Goal: Navigation & Orientation: Find specific page/section

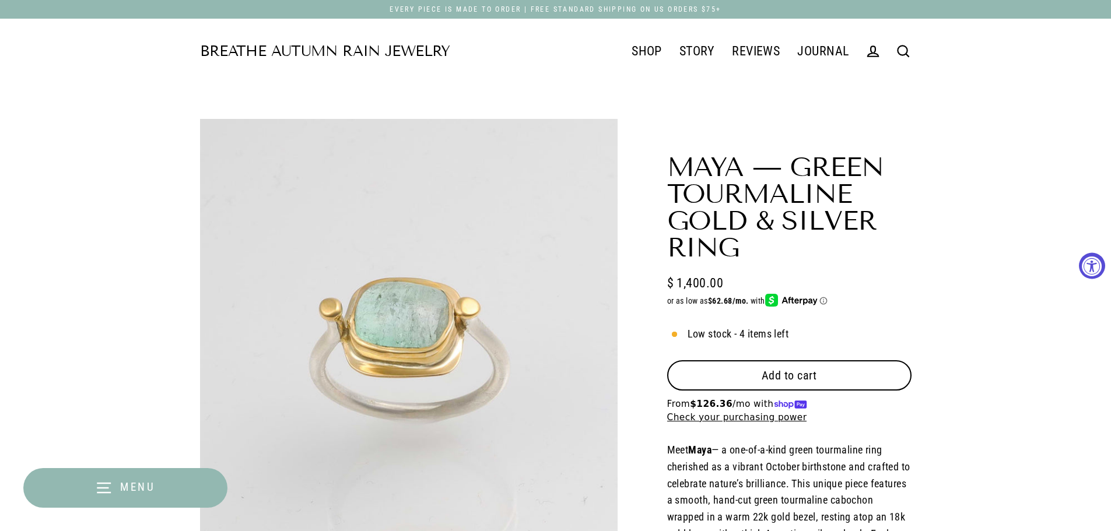
select select "3"
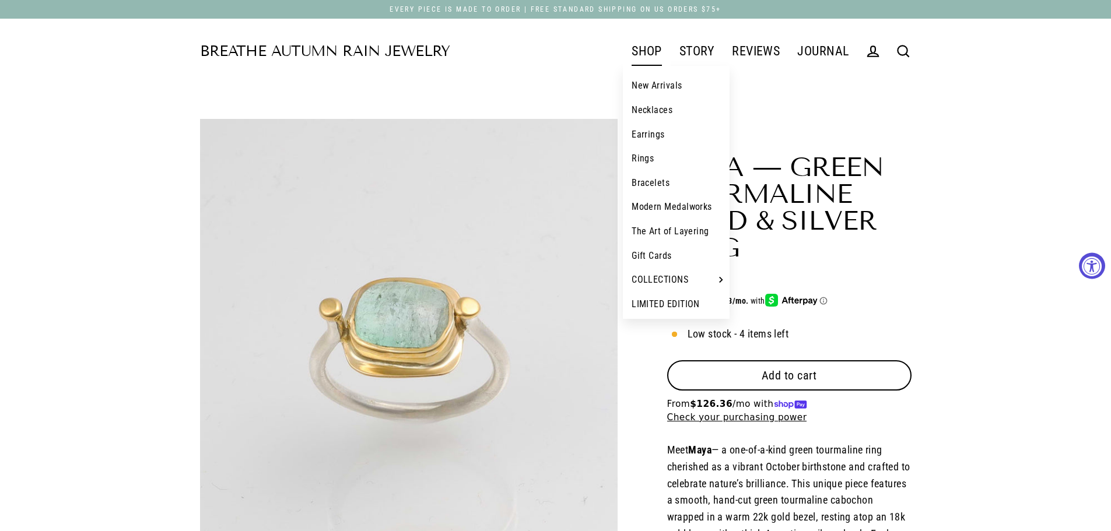
click at [644, 50] on link "SHOP" at bounding box center [647, 51] width 48 height 29
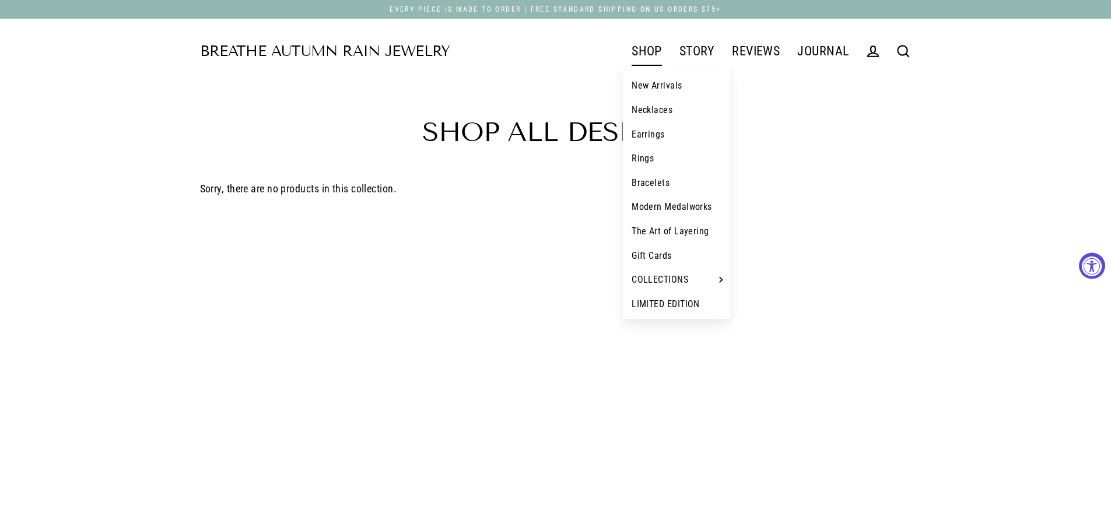
click at [644, 108] on link "Necklaces" at bounding box center [676, 110] width 107 height 24
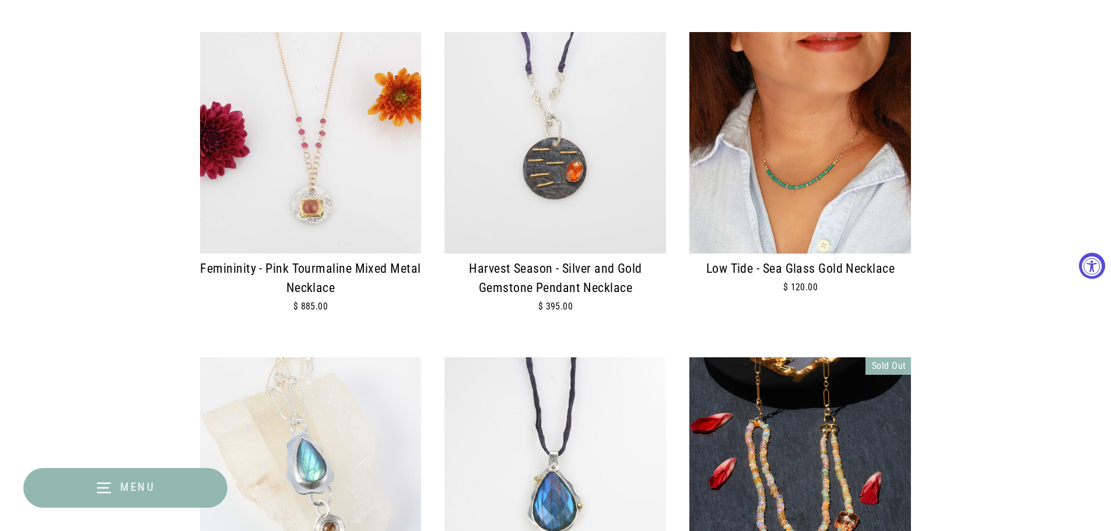
scroll to position [1908, 0]
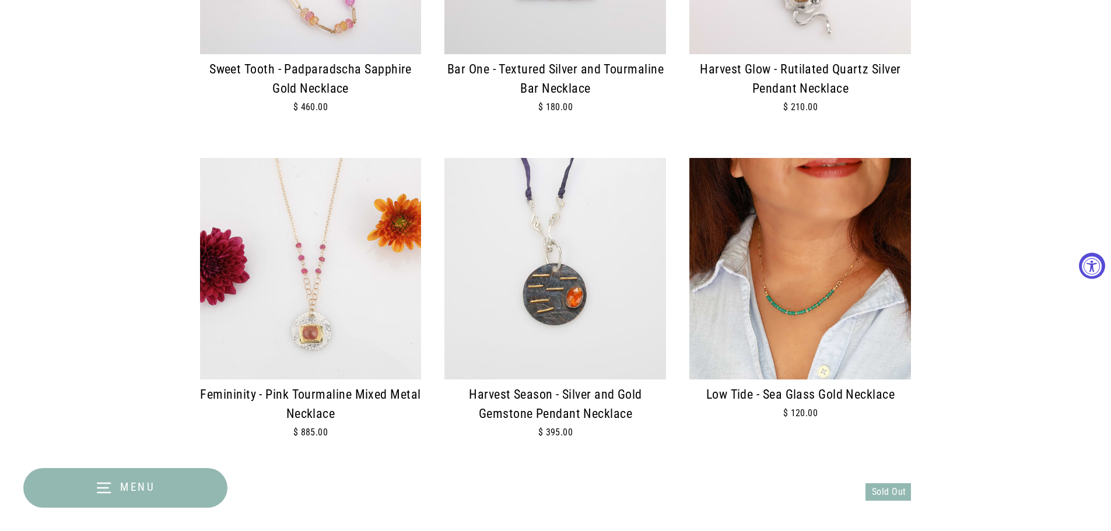
click at [135, 483] on span "Menu" at bounding box center [138, 487] width 36 height 13
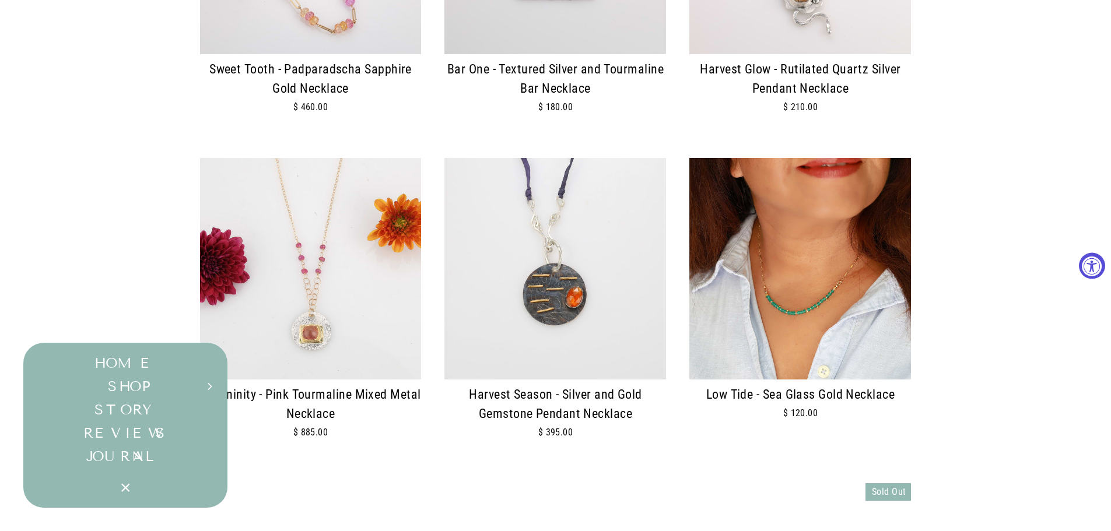
click at [135, 483] on button "Menu" at bounding box center [125, 488] width 204 height 40
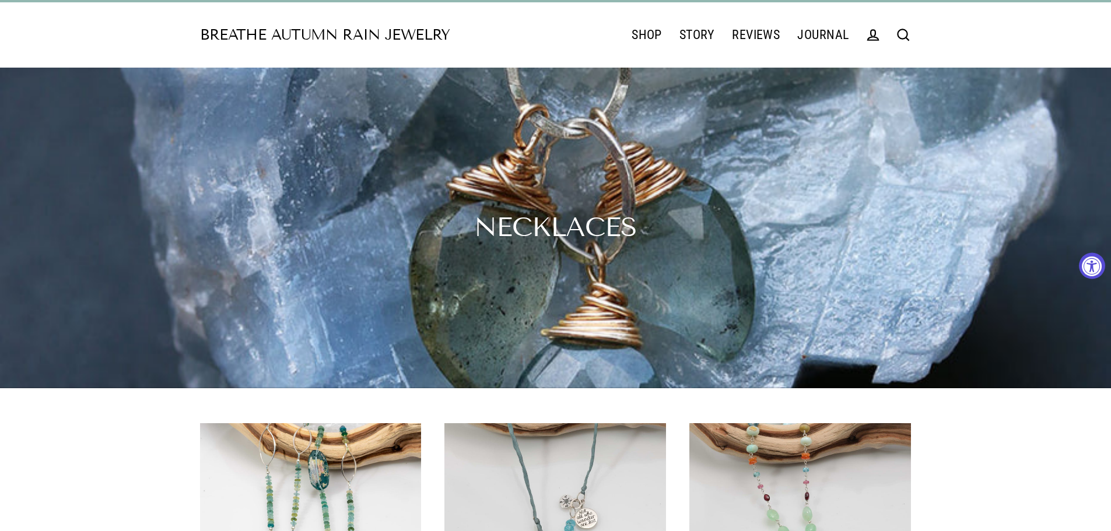
scroll to position [0, 0]
